Goal: Find specific page/section: Find specific page/section

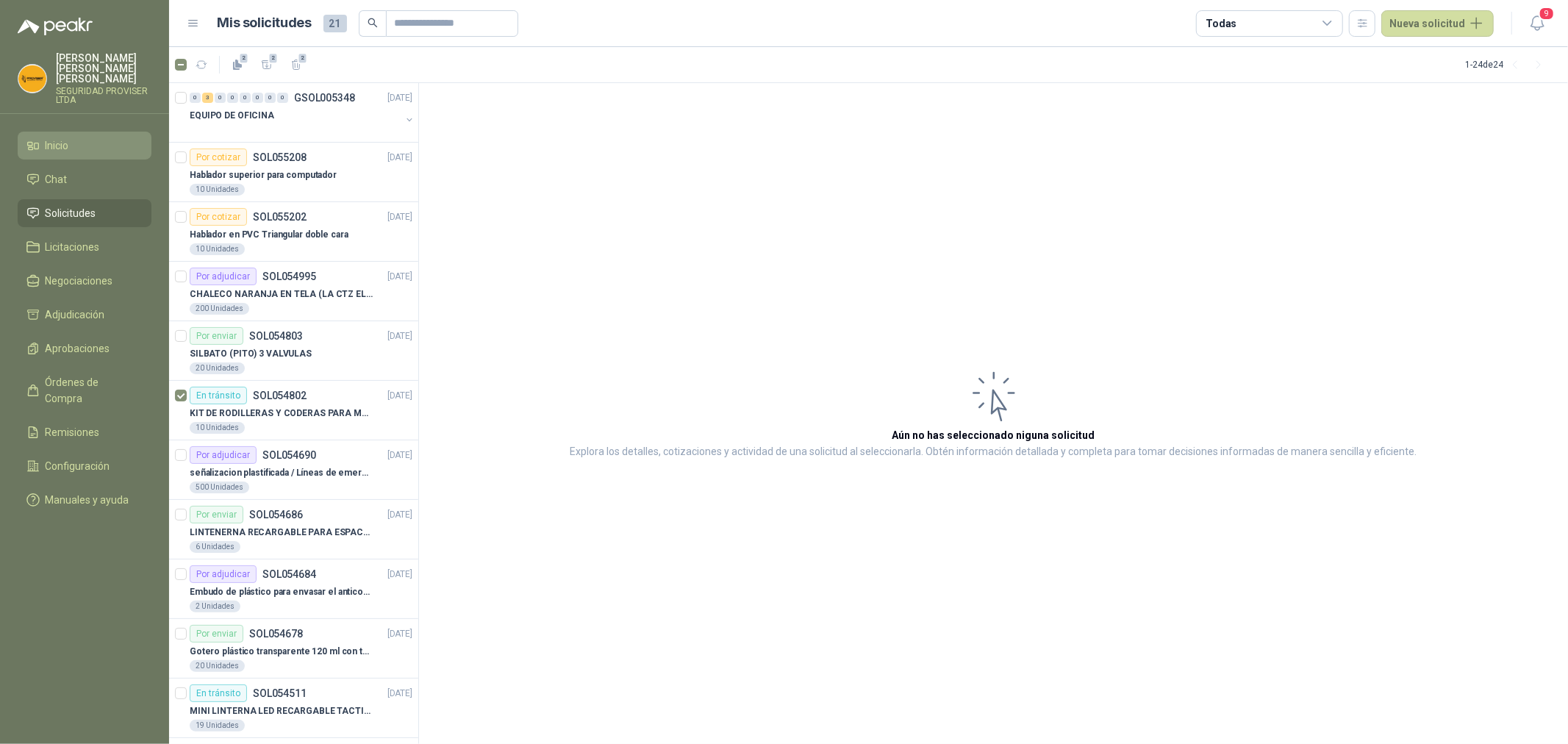
click at [80, 137] on li "Inicio" at bounding box center [84, 145] width 116 height 16
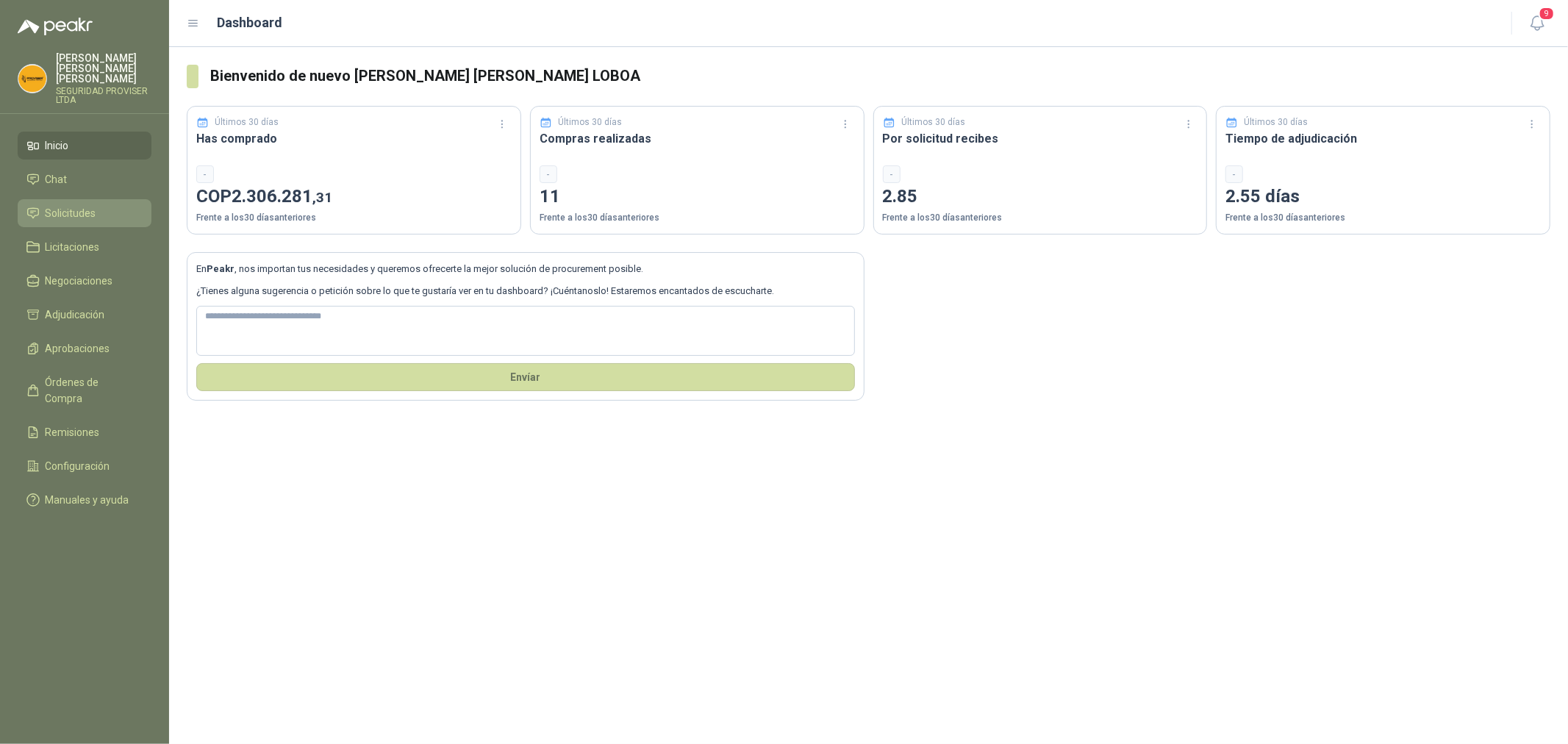
click at [105, 209] on li "Solicitudes" at bounding box center [84, 213] width 116 height 16
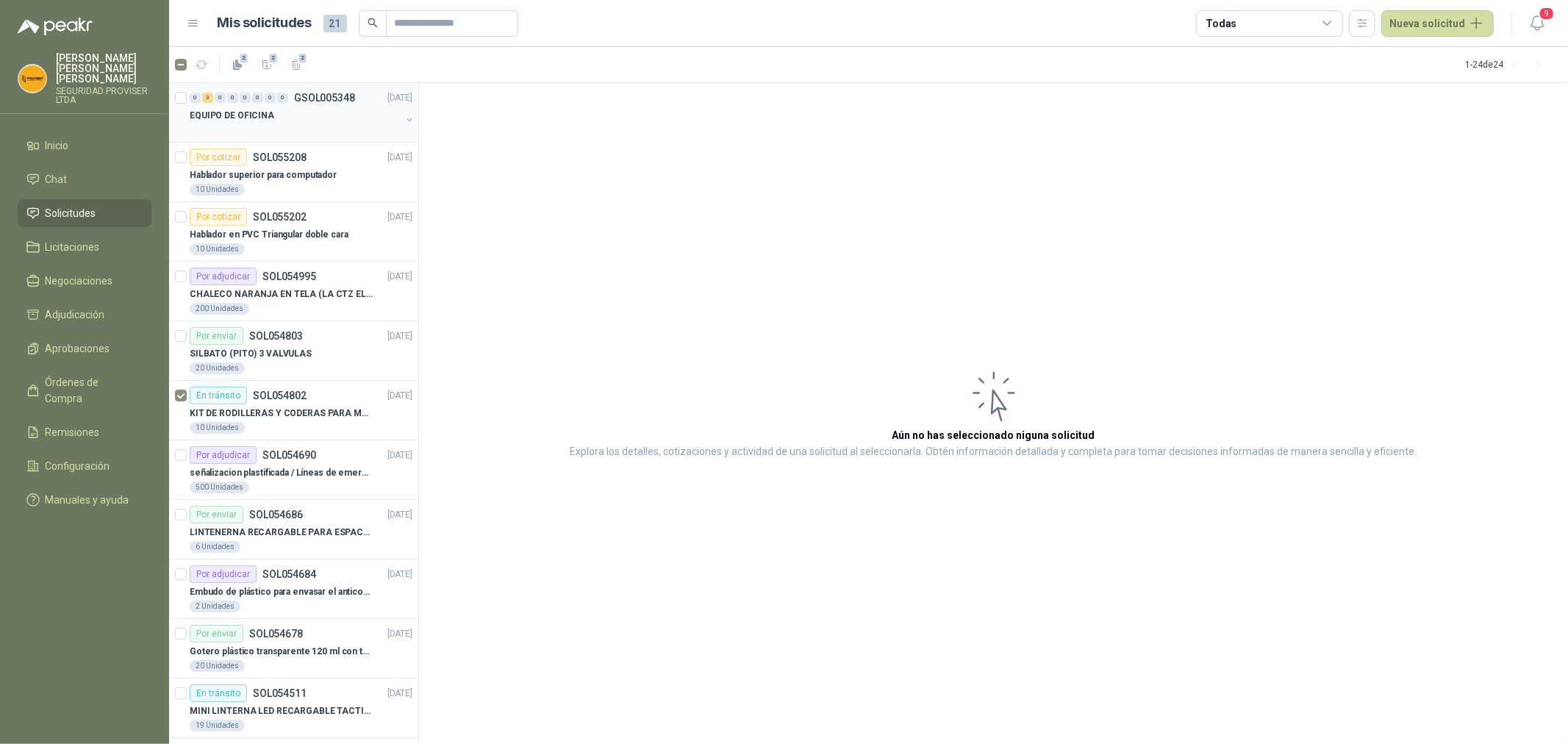
click at [356, 120] on div "EQUIPO DE OFICINA" at bounding box center [295, 116] width 211 height 18
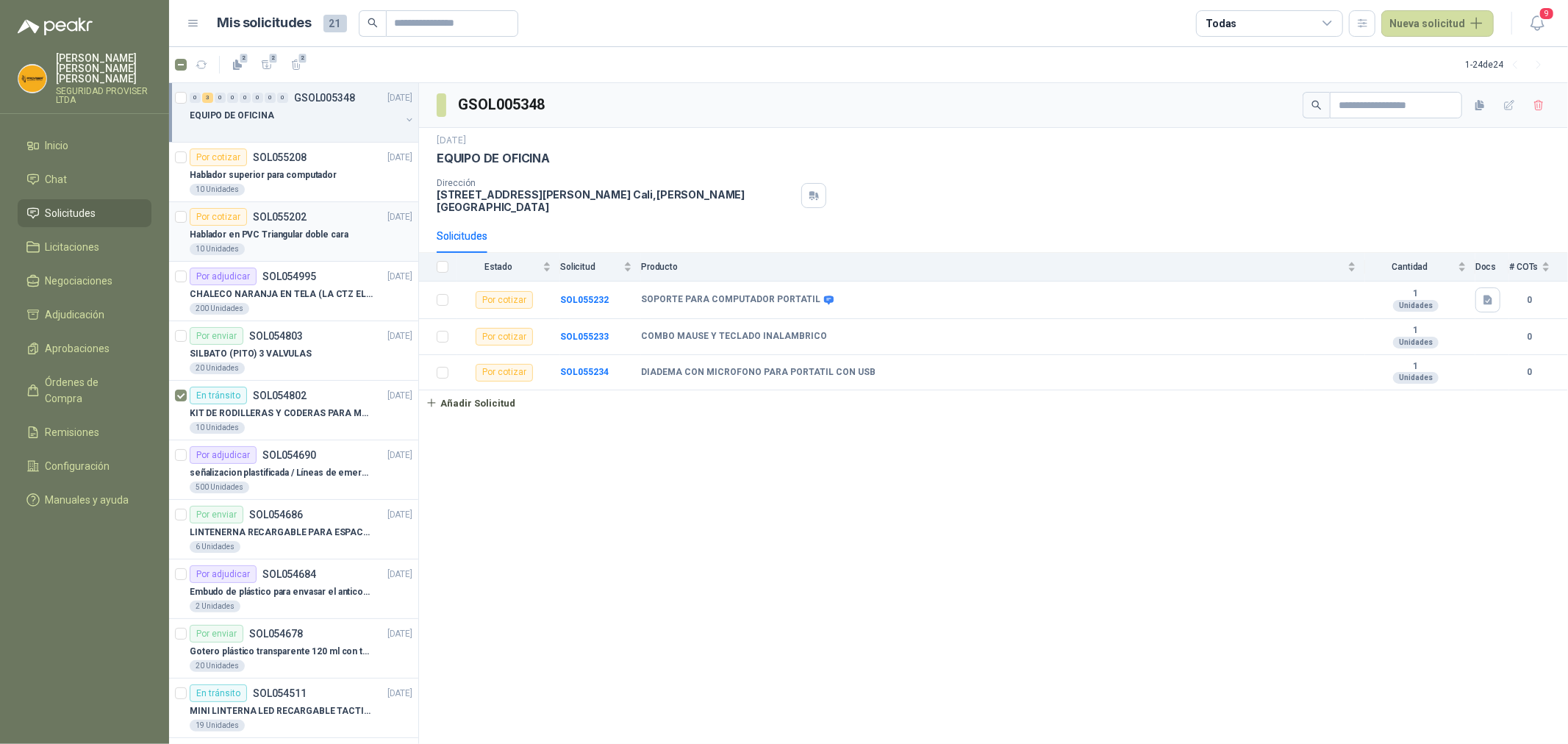
click at [304, 238] on p "Hablador en PVC Triangular doble cara" at bounding box center [268, 234] width 159 height 14
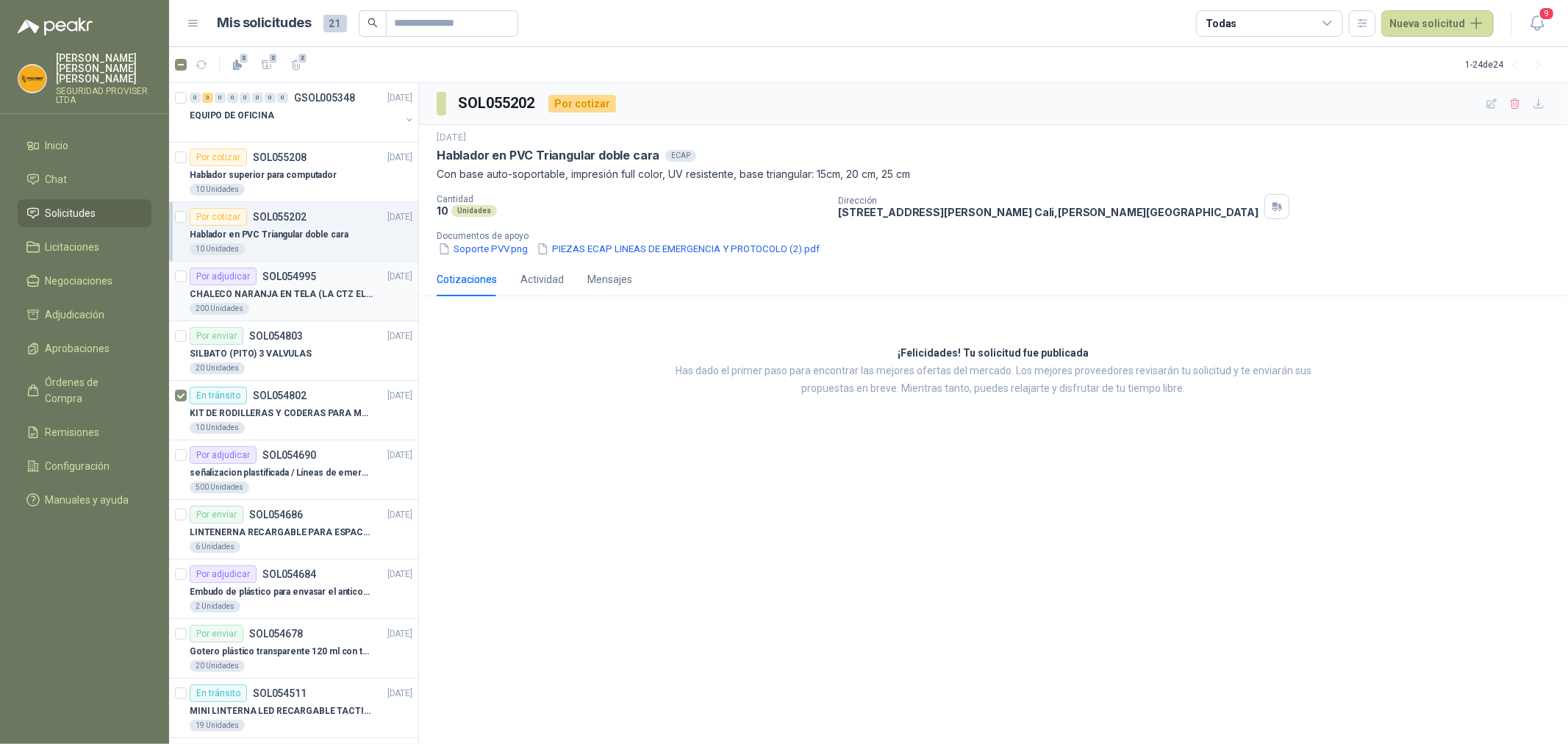
click at [354, 292] on p "CHALECO NARANJA EN TELA (LA CTZ ELEGIDA DEBE ENVIAR MUESTRA)" at bounding box center [281, 294] width 183 height 14
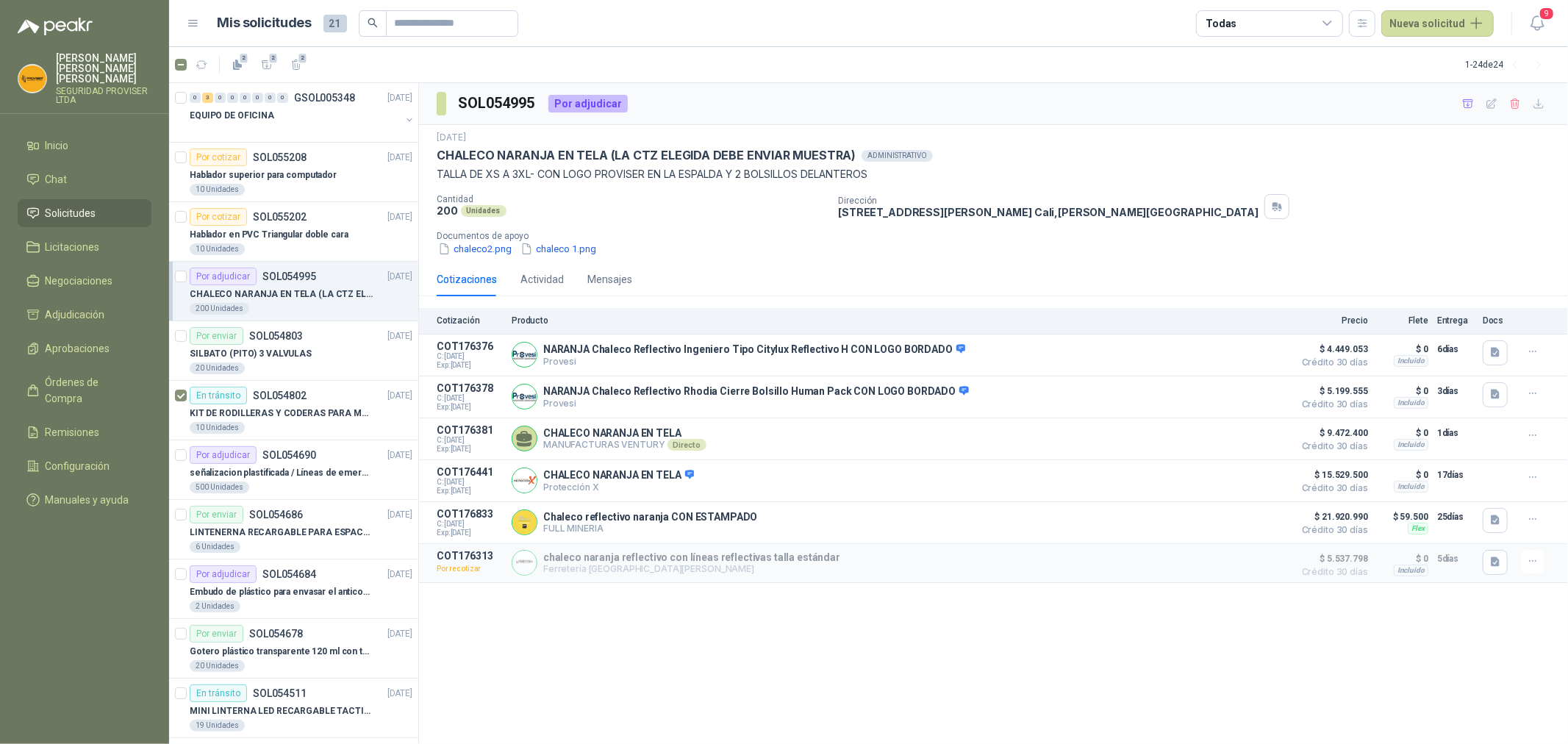
click at [1334, 19] on icon at bounding box center [1328, 24] width 13 height 13
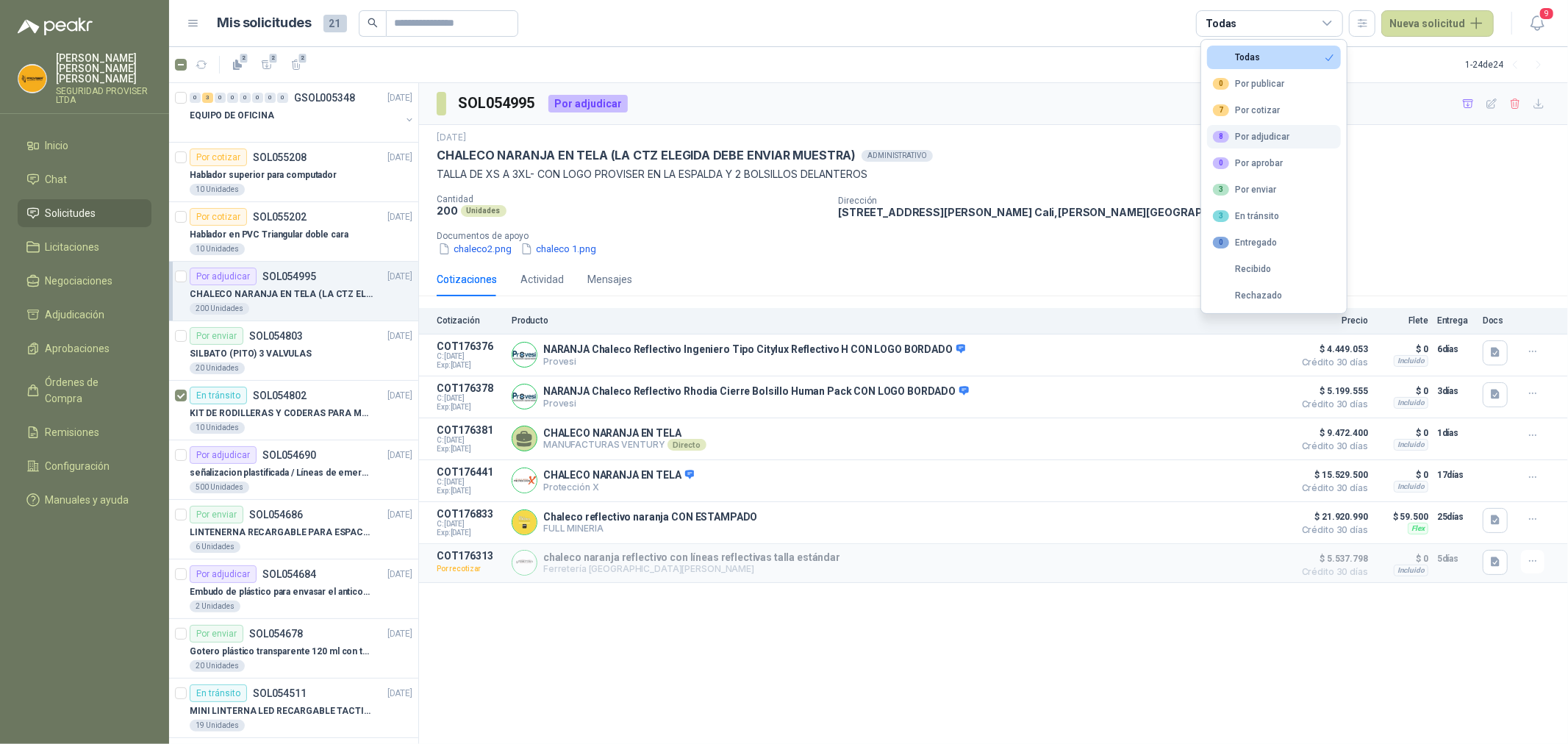
click at [1267, 141] on div "8 Por adjudicar" at bounding box center [1252, 136] width 77 height 12
